Goal: Transaction & Acquisition: Download file/media

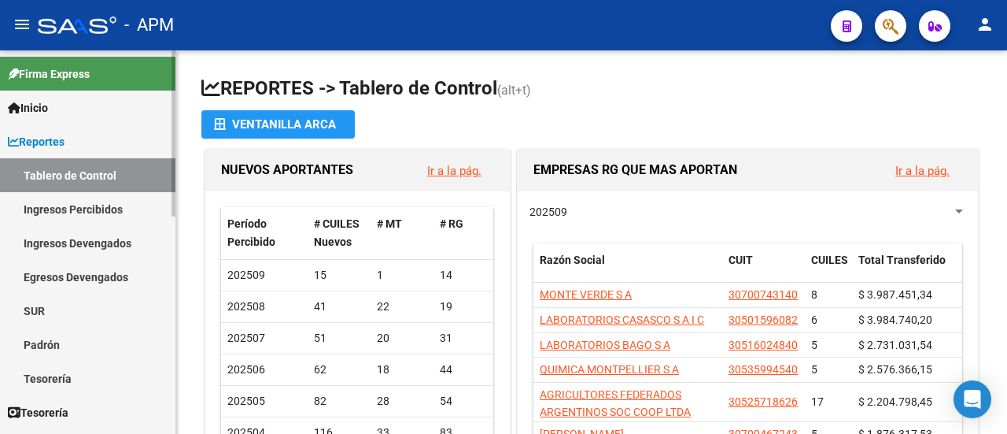
click at [76, 208] on link "Ingresos Percibidos" at bounding box center [87, 209] width 175 height 34
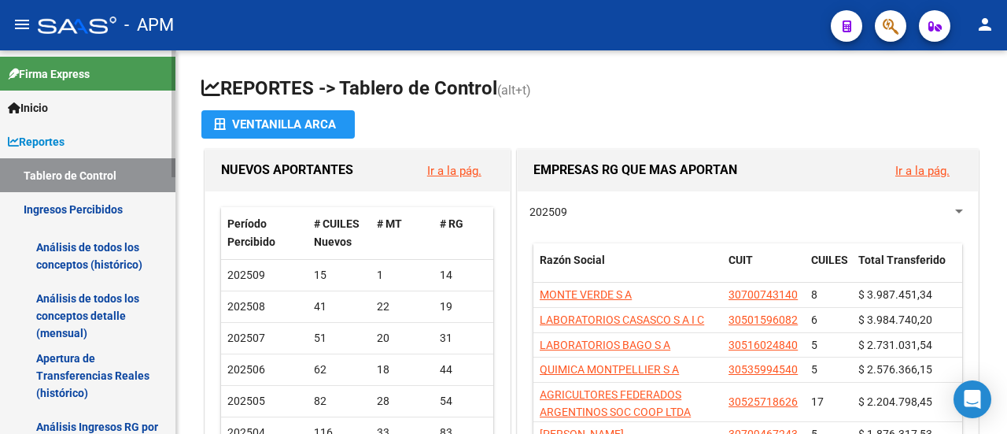
click at [85, 312] on link "Análisis de todos los conceptos detalle (mensual)" at bounding box center [87, 316] width 175 height 60
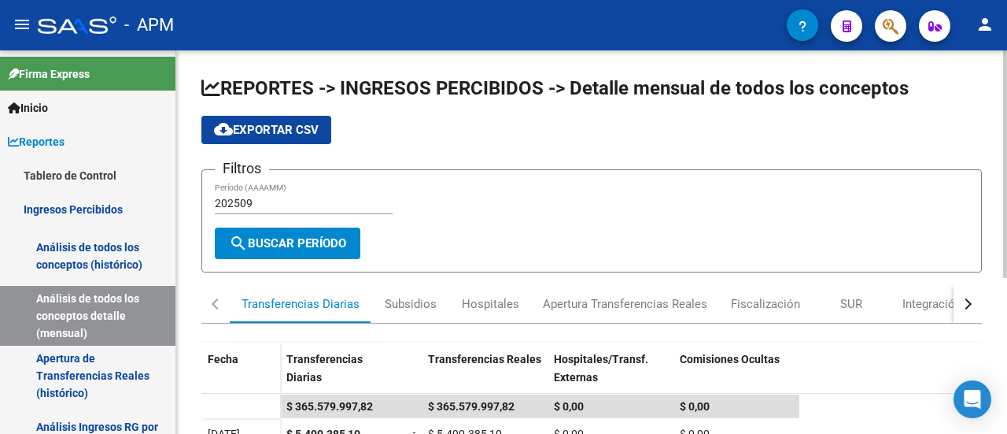
click at [268, 118] on button "cloud_download Exportar CSV" at bounding box center [266, 130] width 130 height 28
click at [277, 207] on input "202509" at bounding box center [304, 203] width 178 height 13
click at [282, 125] on span "cloud_download Exportar CSV" at bounding box center [266, 130] width 105 height 14
click at [274, 201] on input "202507" at bounding box center [304, 203] width 178 height 13
click at [286, 239] on span "search Buscar Período" at bounding box center [287, 243] width 117 height 14
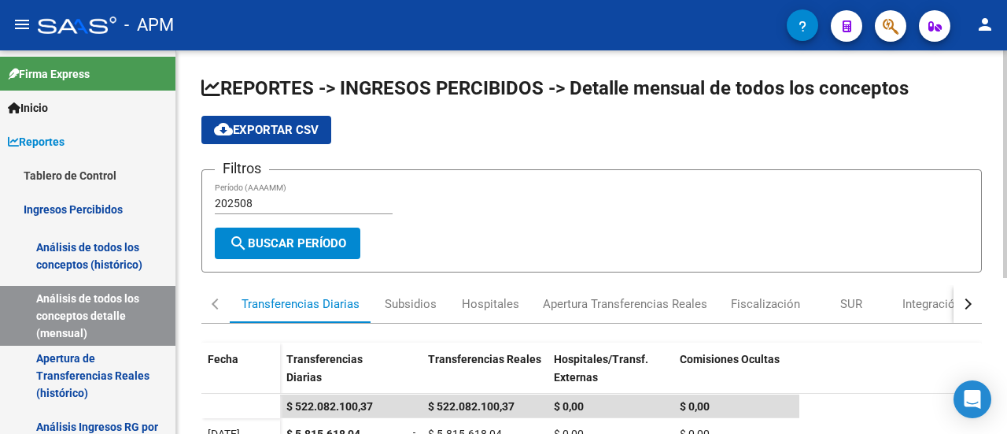
click at [264, 128] on span "cloud_download Exportar CSV" at bounding box center [266, 130] width 105 height 14
click at [284, 197] on input "202508" at bounding box center [304, 203] width 178 height 13
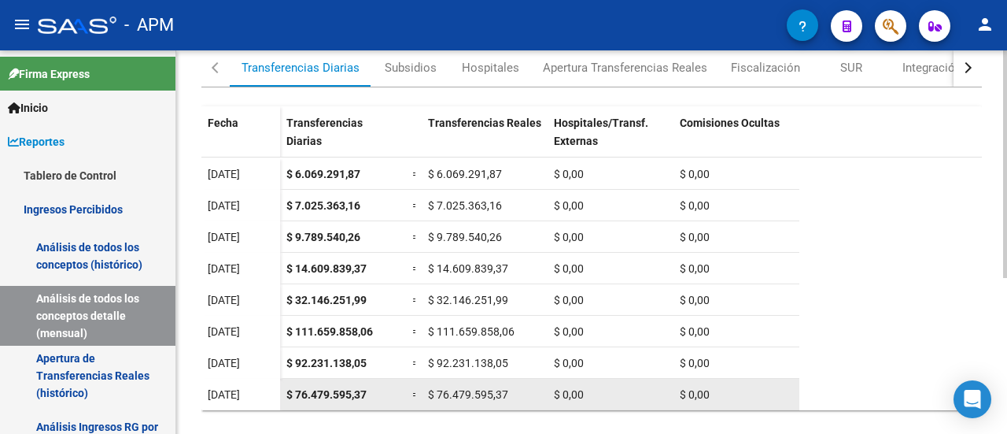
scroll to position [261, 0]
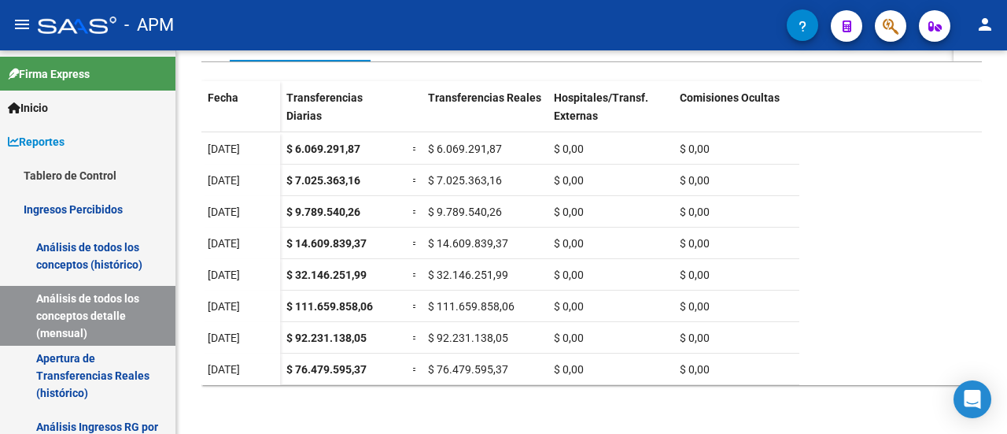
type input "202509"
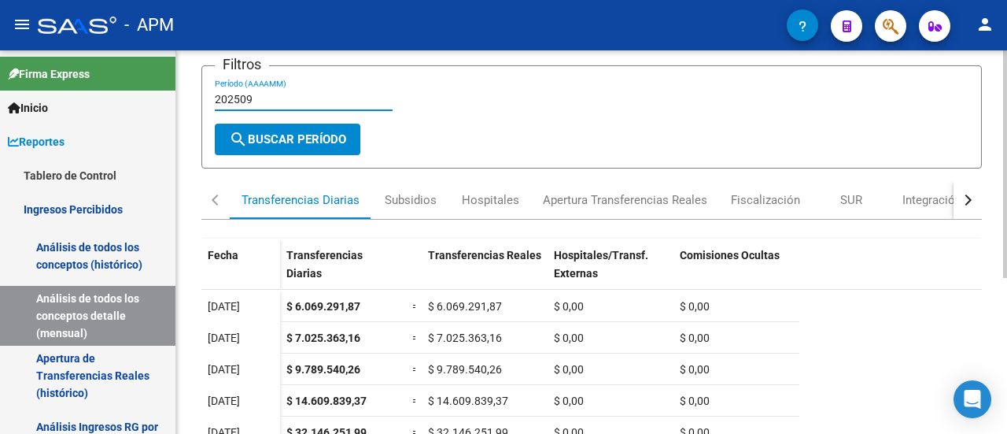
scroll to position [0, 0]
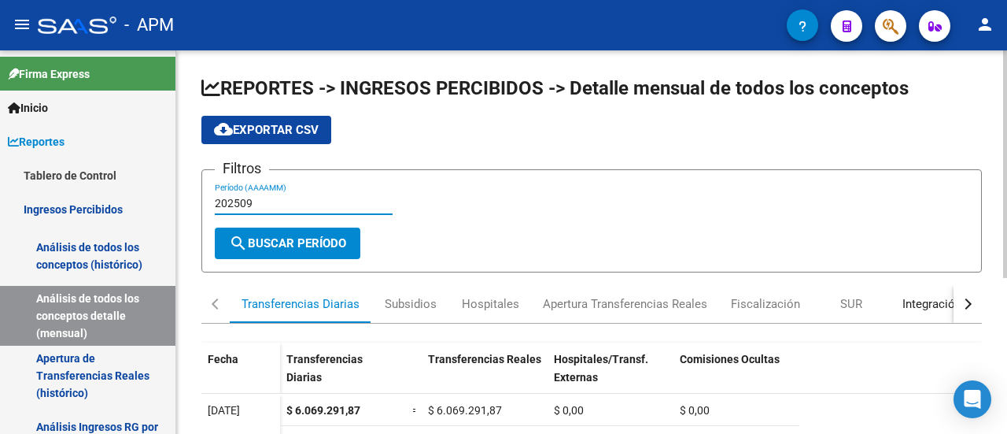
click at [919, 304] on div "Integración" at bounding box center [932, 303] width 59 height 17
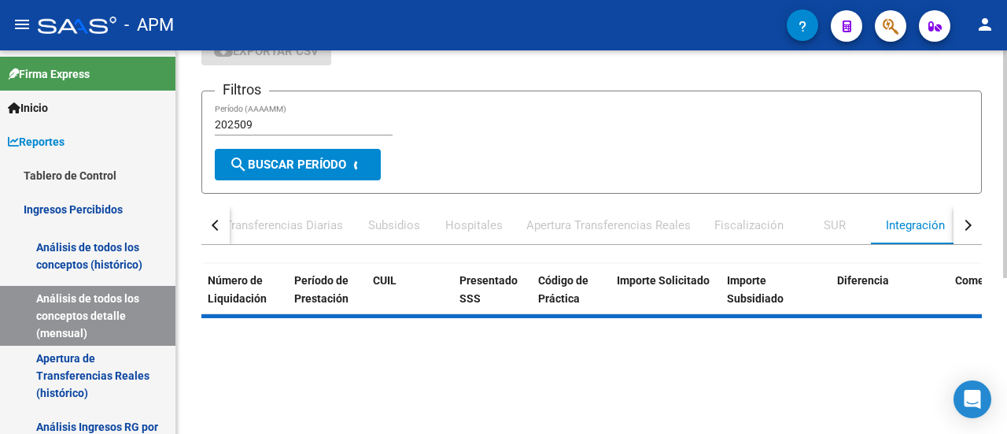
scroll to position [157, 0]
